Goal: Information Seeking & Learning: Learn about a topic

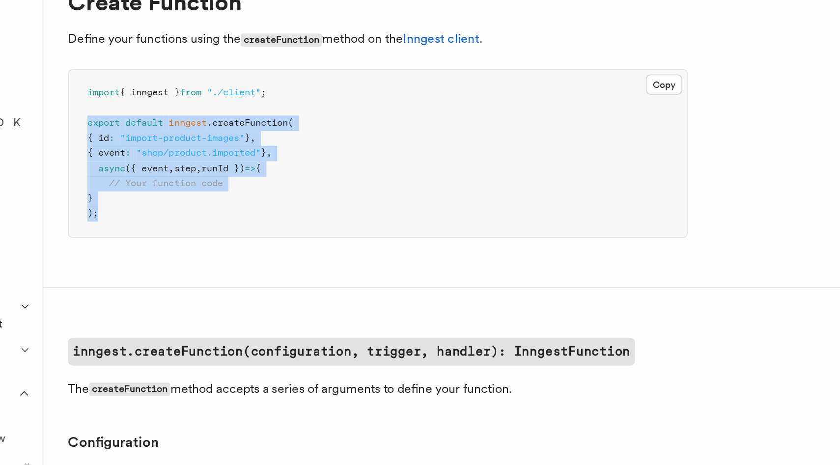
drag, startPoint x: 182, startPoint y: 208, endPoint x: 143, endPoint y: 148, distance: 71.1
click at [143, 148] on pre "import { inngest } from "./client" ; export default inngest .createFunction ( {…" at bounding box center [334, 170] width 392 height 106
click at [194, 193] on pre "import { inngest } from "./client" ; export default inngest .createFunction ( {…" at bounding box center [334, 170] width 392 height 106
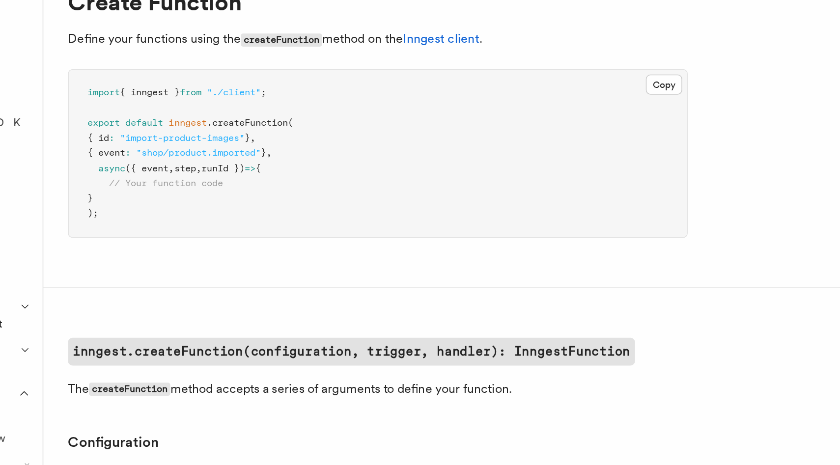
drag, startPoint x: 197, startPoint y: 199, endPoint x: 203, endPoint y: 152, distance: 47.0
click at [203, 152] on pre "import { inngest } from "./client" ; export default inngest .createFunction ( {…" at bounding box center [334, 170] width 392 height 106
copy code "inngest .createFunction ( { id : "import-product-images" } , { event : "shop/pr…"
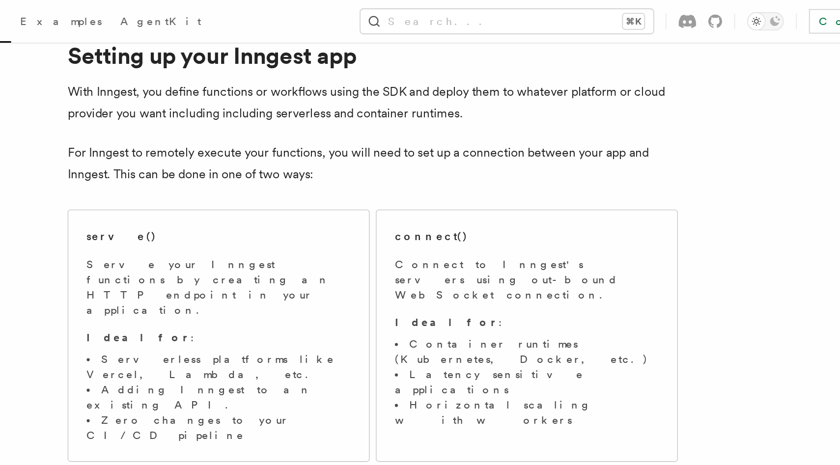
scroll to position [37, 0]
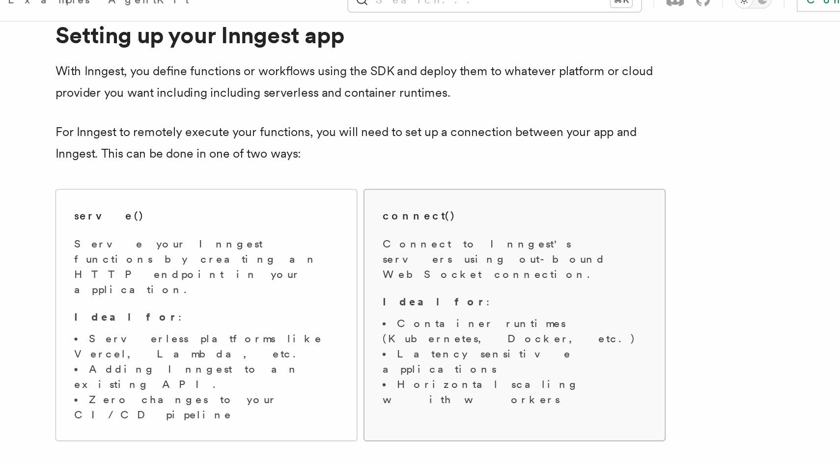
click at [436, 203] on p "Ideal for :" at bounding box center [492, 208] width 170 height 10
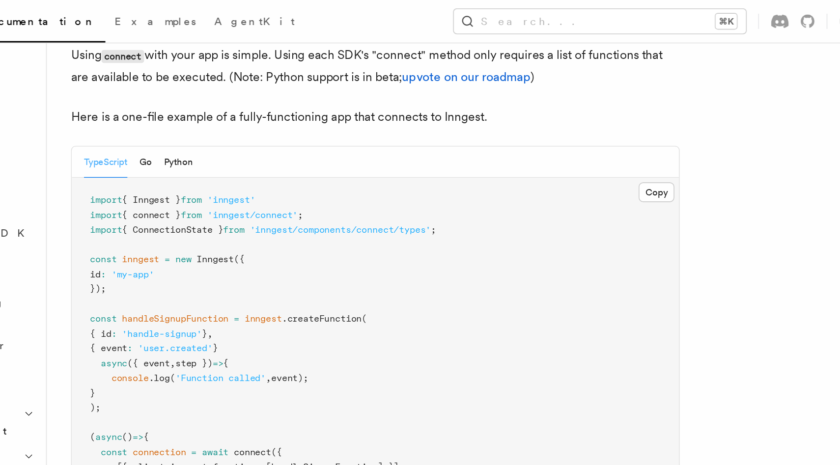
scroll to position [684, 0]
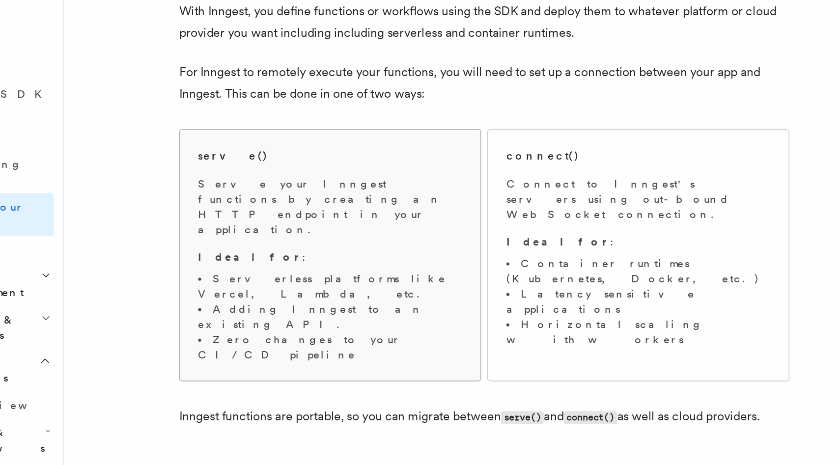
click at [220, 202] on div "serve() Serve your Inngest functions by creating an HTTP endpoint in your appli…" at bounding box center [293, 254] width 170 height 138
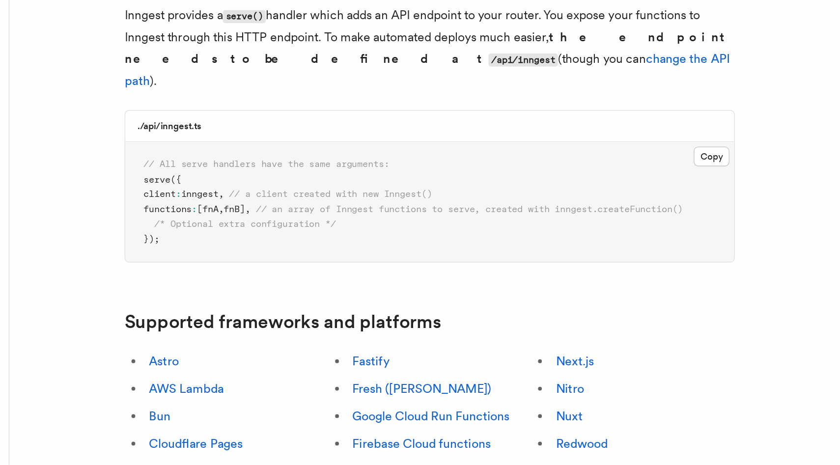
scroll to position [286, 0]
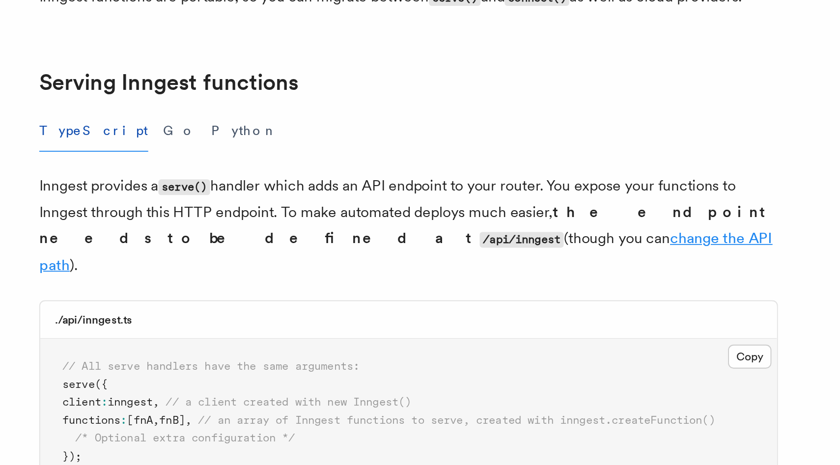
click at [334, 196] on link "change the API path" at bounding box center [391, 208] width 390 height 24
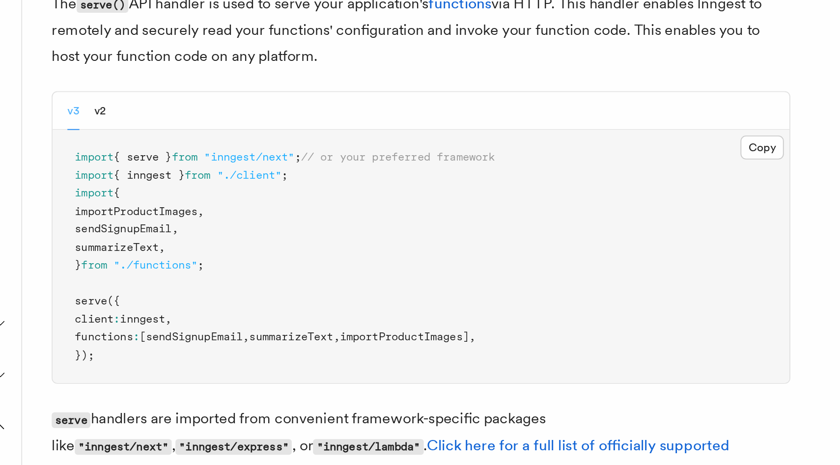
click at [145, 156] on div "v3 v2" at bounding box center [334, 154] width 392 height 20
click at [147, 158] on button "v3" at bounding box center [149, 154] width 6 height 20
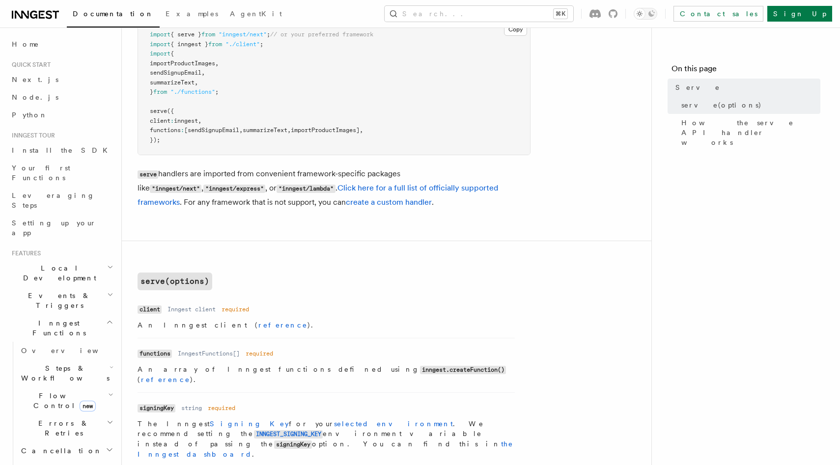
scroll to position [40, 0]
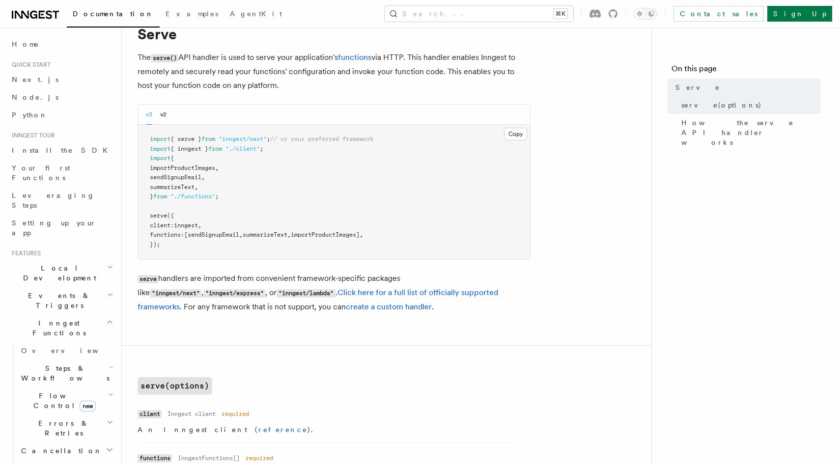
click at [169, 120] on div "v3 v2" at bounding box center [334, 115] width 392 height 20
click at [166, 113] on button "v2" at bounding box center [163, 115] width 6 height 20
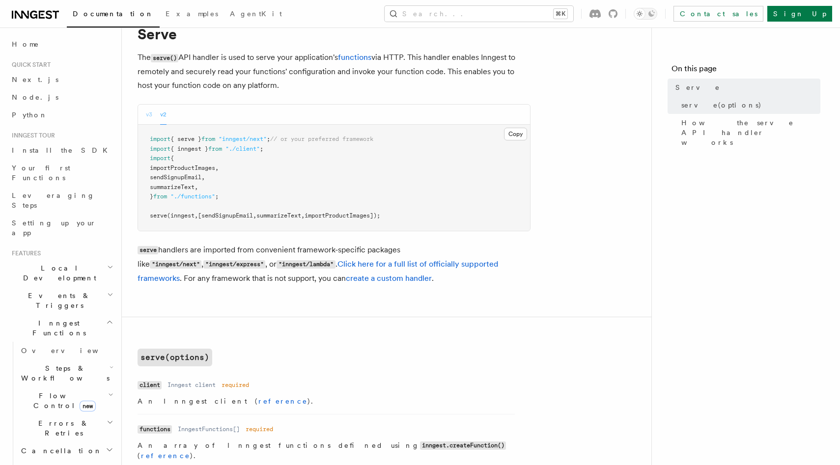
click at [151, 111] on button "v3" at bounding box center [149, 115] width 6 height 20
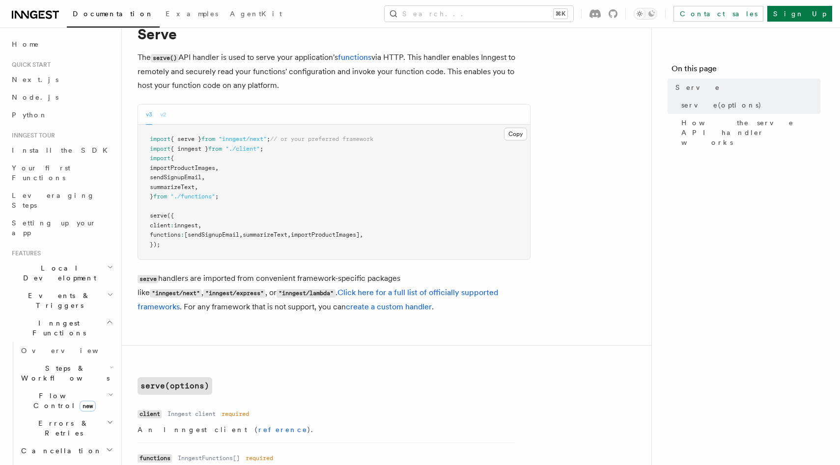
click at [164, 113] on button "v2" at bounding box center [163, 115] width 6 height 20
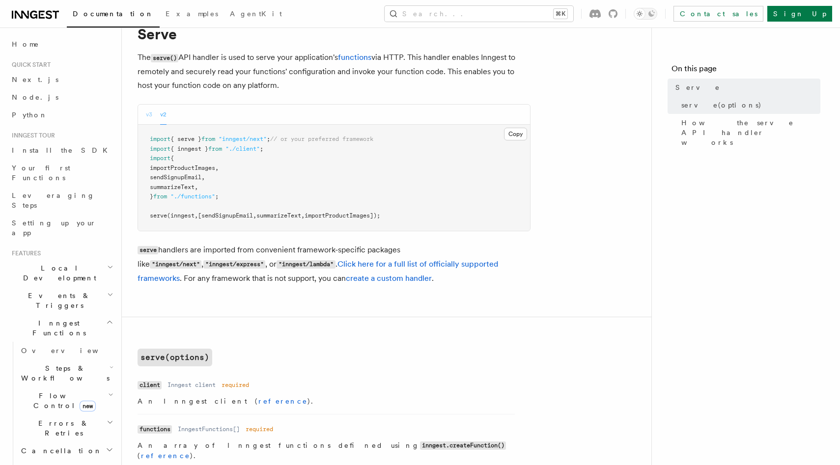
click at [149, 112] on button "v3" at bounding box center [149, 115] width 6 height 20
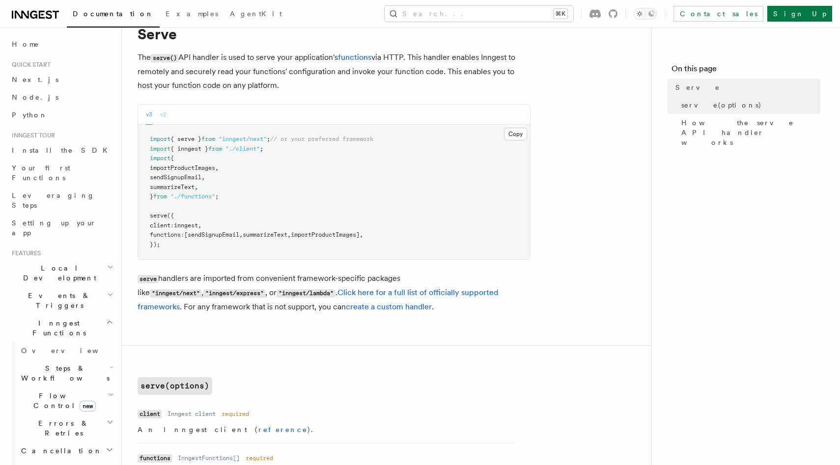
click at [161, 115] on button "v2" at bounding box center [163, 115] width 6 height 20
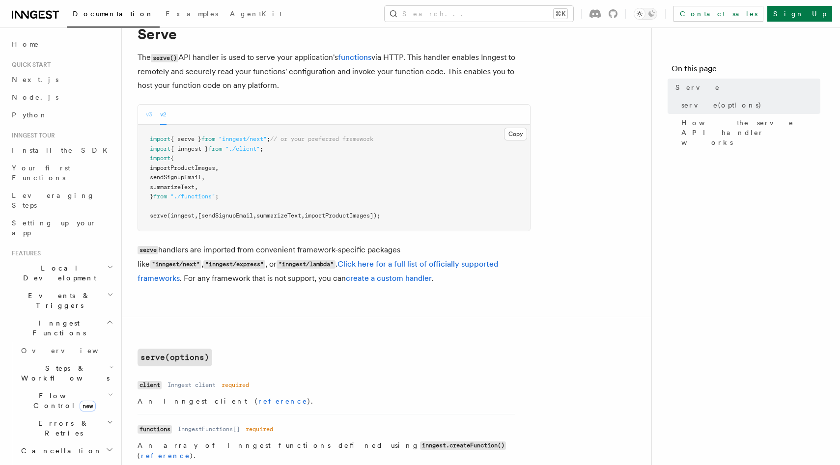
click at [150, 114] on button "v3" at bounding box center [149, 115] width 6 height 20
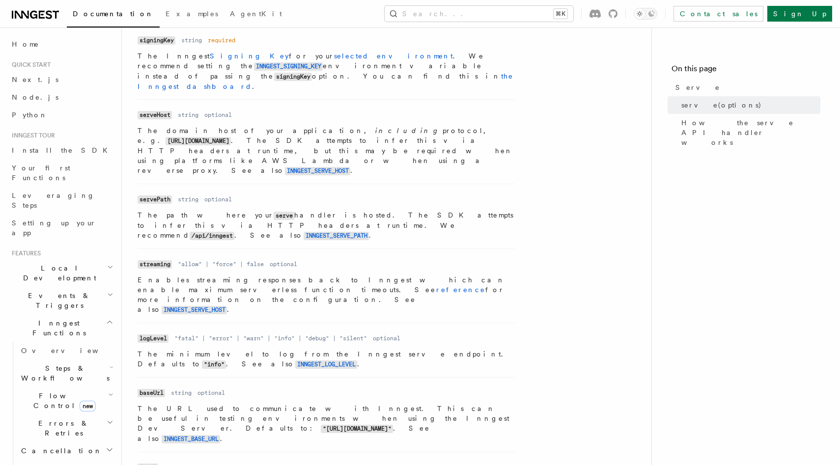
scroll to position [514, 0]
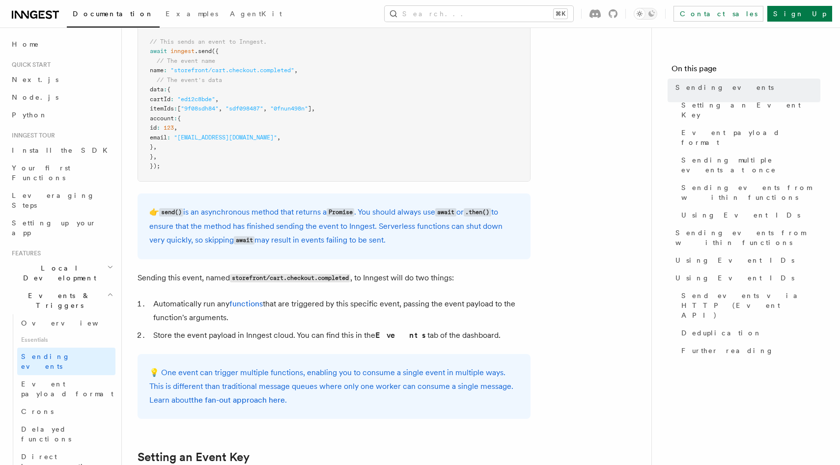
scroll to position [337, 0]
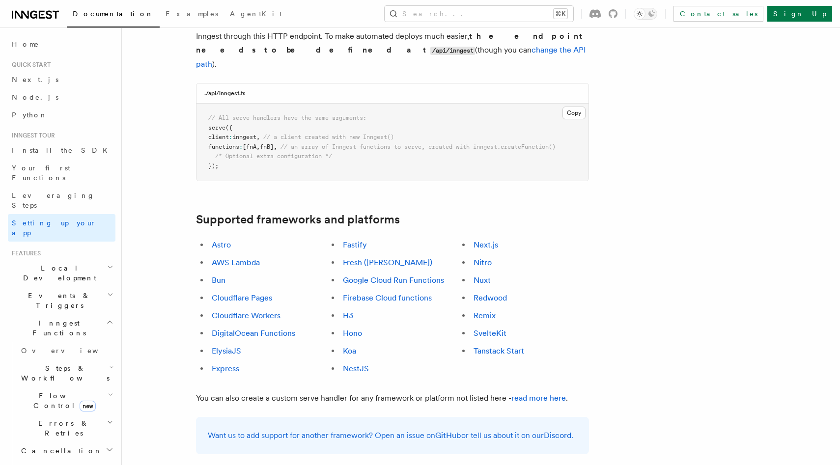
scroll to position [438, 0]
click at [36, 171] on span "Your first Functions" at bounding box center [41, 173] width 58 height 18
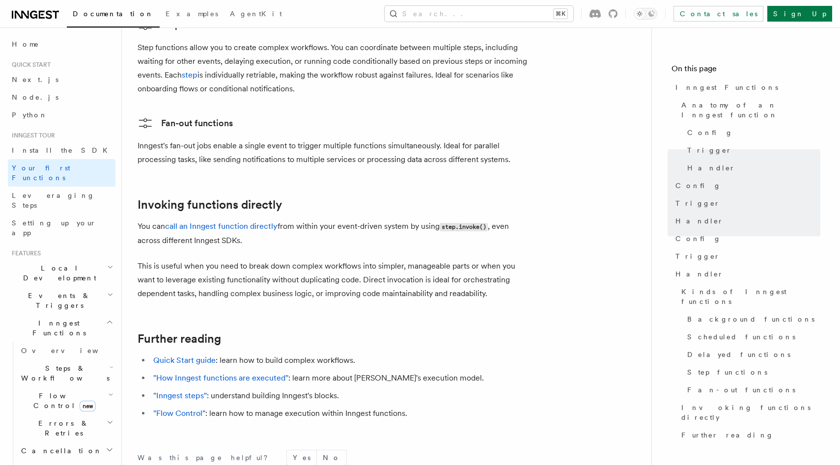
scroll to position [1945, 0]
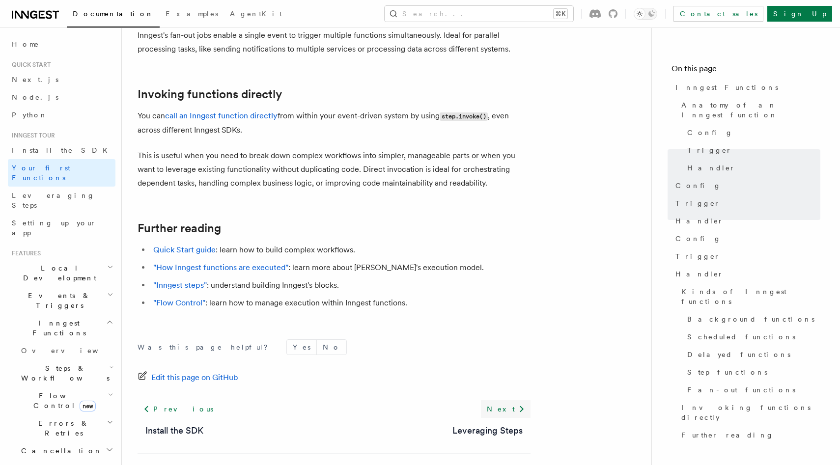
click at [514, 400] on link "Next" at bounding box center [506, 409] width 50 height 18
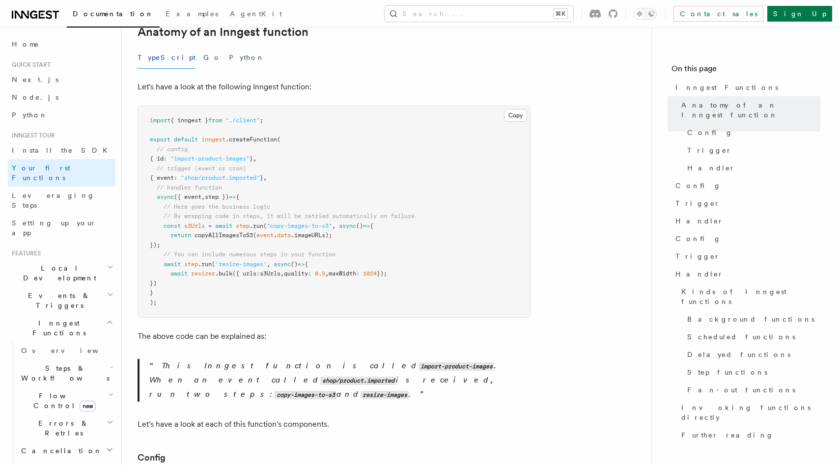
scroll to position [190, 0]
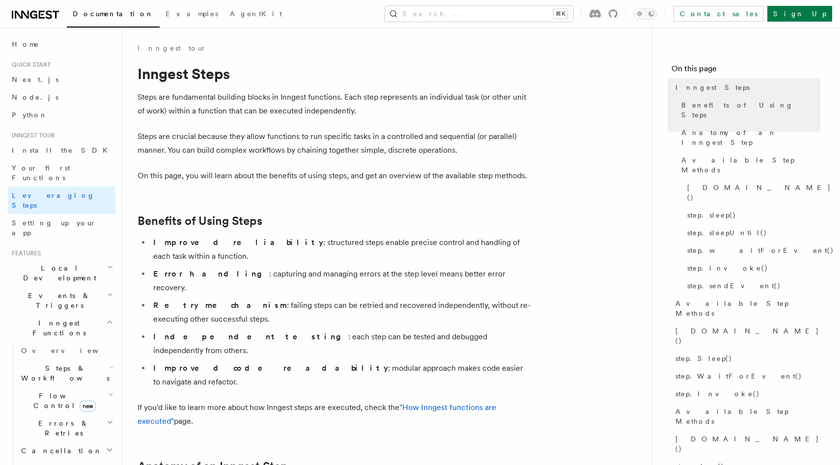
scroll to position [383, 0]
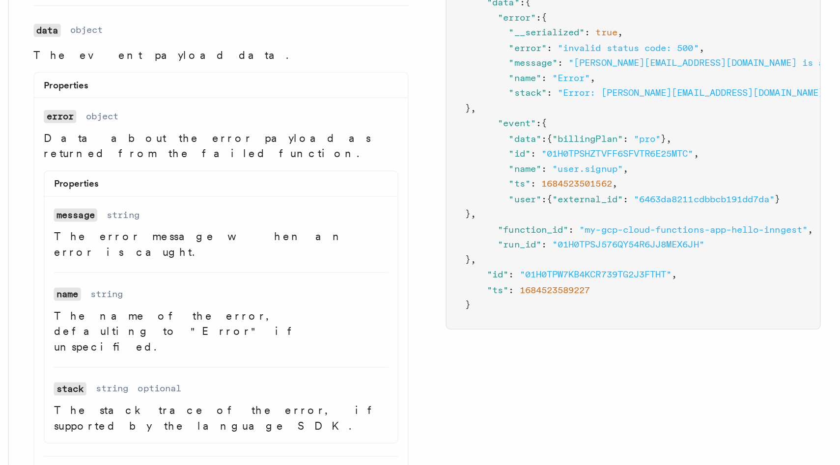
scroll to position [108, 0]
